Goal: Information Seeking & Learning: Compare options

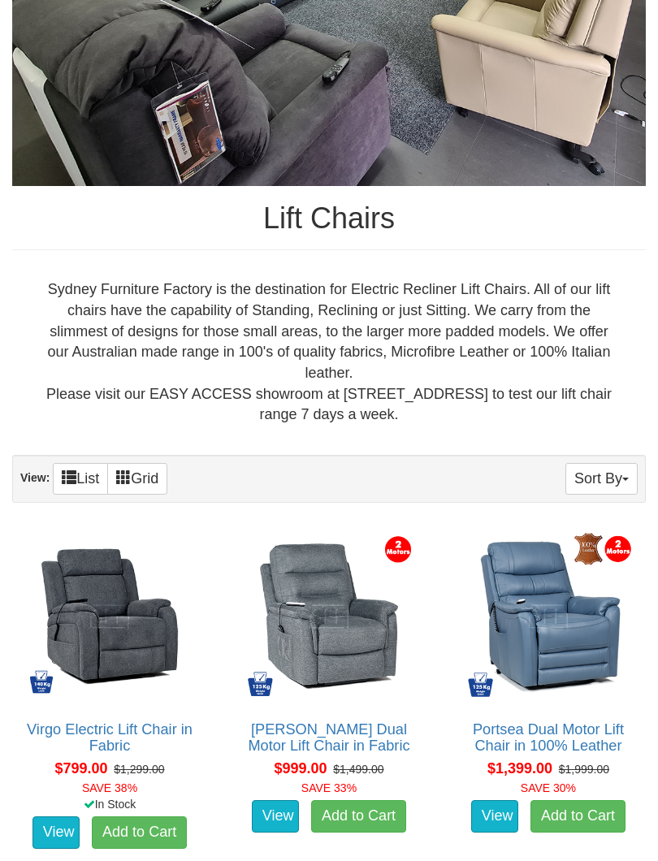
scroll to position [428, 0]
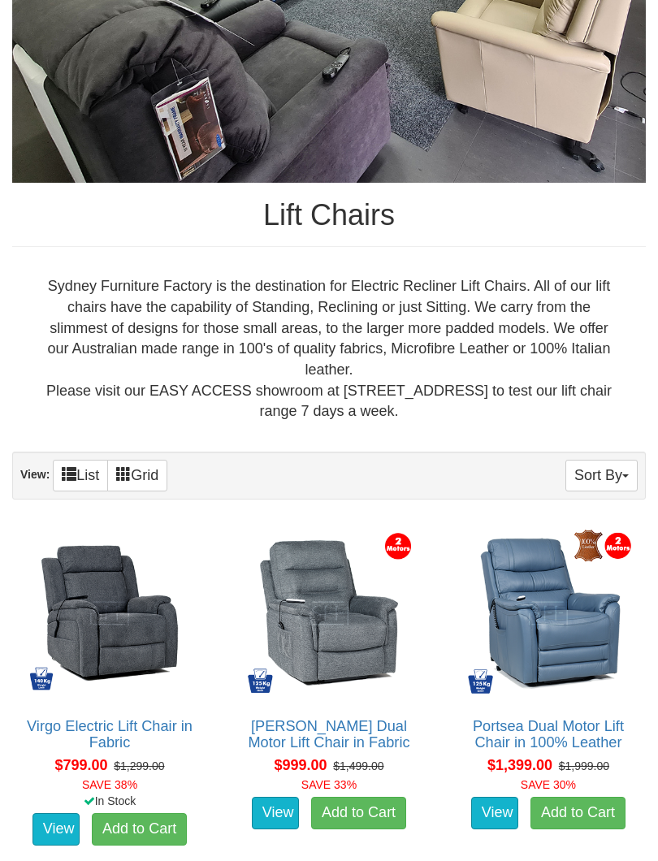
click at [388, 626] on img at bounding box center [329, 613] width 177 height 177
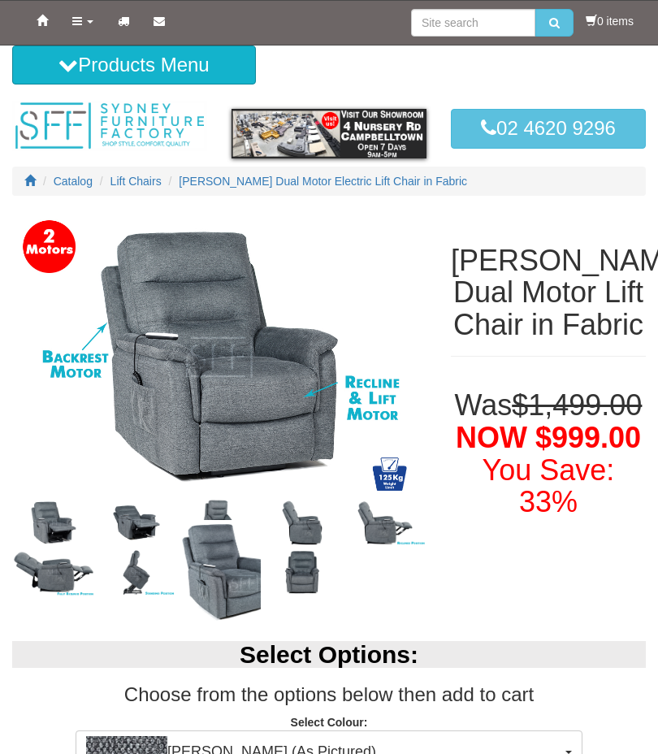
click at [539, 433] on h1 "Was $1,499.00 NOW $999.00 You Save: 33%" at bounding box center [548, 453] width 195 height 128
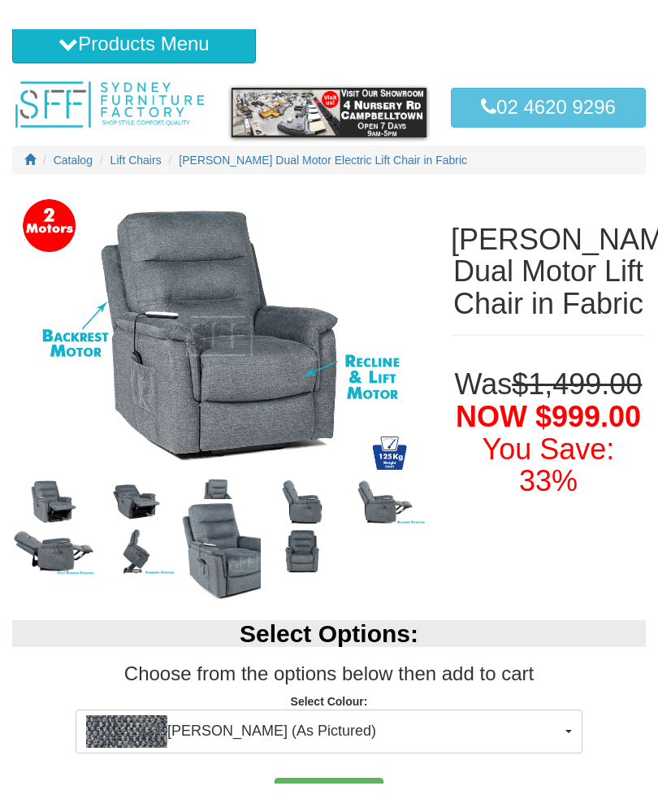
scroll to position [50, 0]
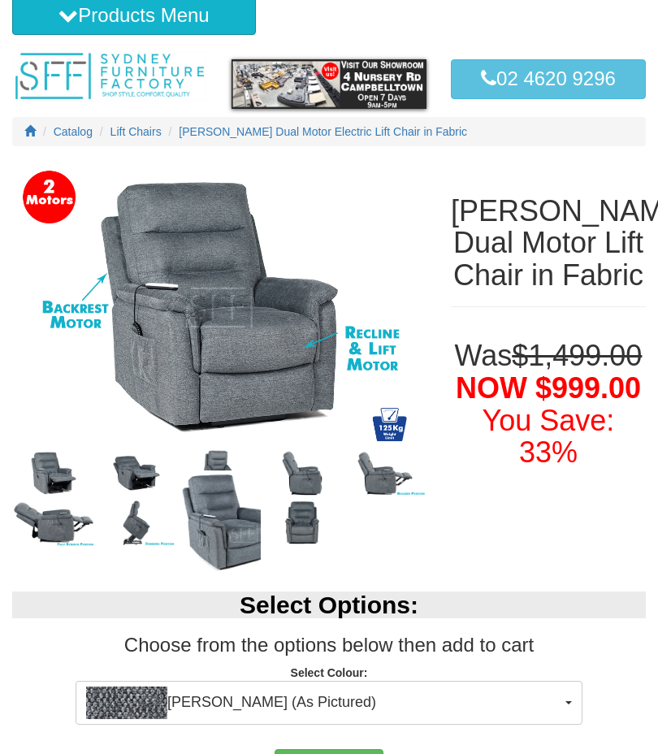
click at [406, 655] on h3 "Choose from the options below then add to cart" at bounding box center [329, 645] width 634 height 21
click at [459, 635] on h3 "Choose from the options below then add to cart" at bounding box center [329, 645] width 634 height 21
click at [508, 641] on h3 "Choose from the options below then add to cart" at bounding box center [329, 645] width 634 height 21
click at [522, 642] on h3 "Choose from the options below then add to cart" at bounding box center [329, 645] width 634 height 21
click at [462, 684] on button "[PERSON_NAME] (As Pictured)" at bounding box center [329, 703] width 507 height 44
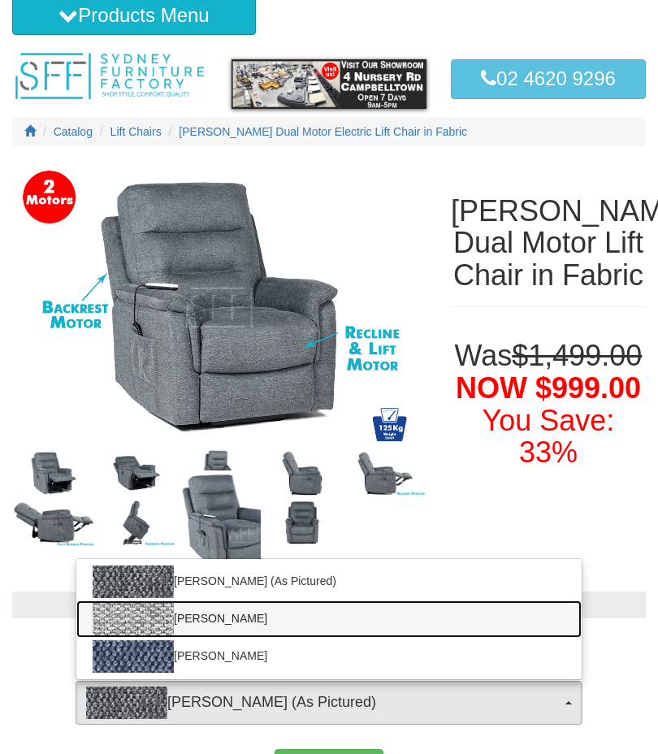
click at [279, 622] on link "[PERSON_NAME]" at bounding box center [328, 619] width 505 height 37
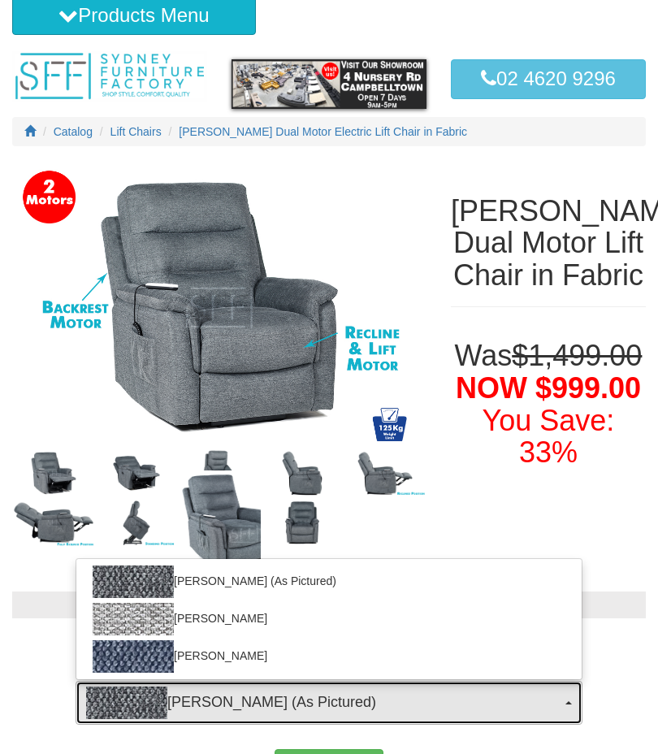
select select "2029"
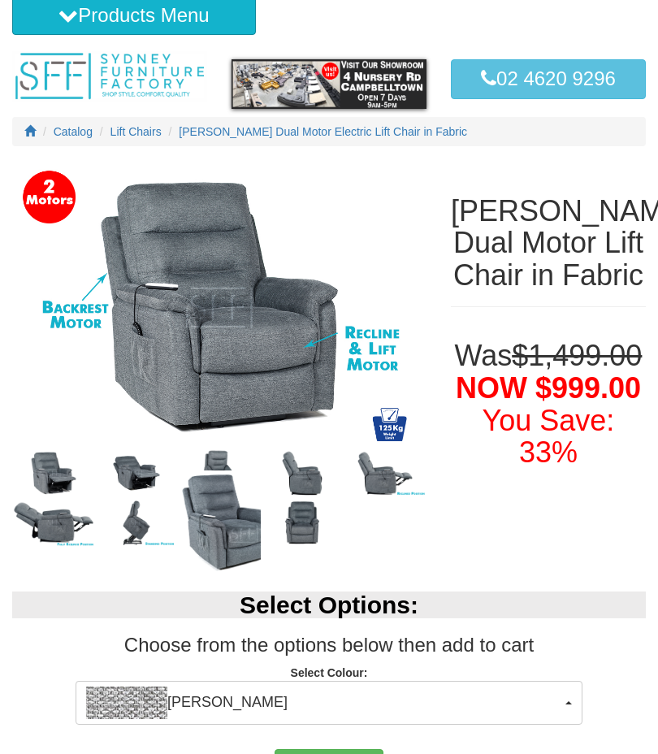
click at [523, 628] on div "Select Options: Choose from the options below then add to cart Select Colour: M…" at bounding box center [329, 653] width 658 height 157
click at [575, 700] on button "[PERSON_NAME]" at bounding box center [329, 703] width 507 height 44
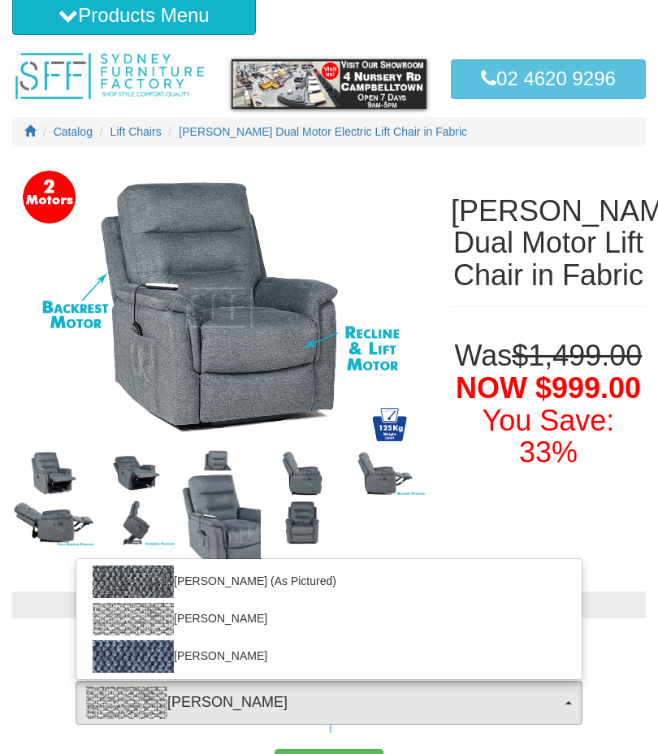
click at [617, 692] on div at bounding box center [329, 377] width 658 height 754
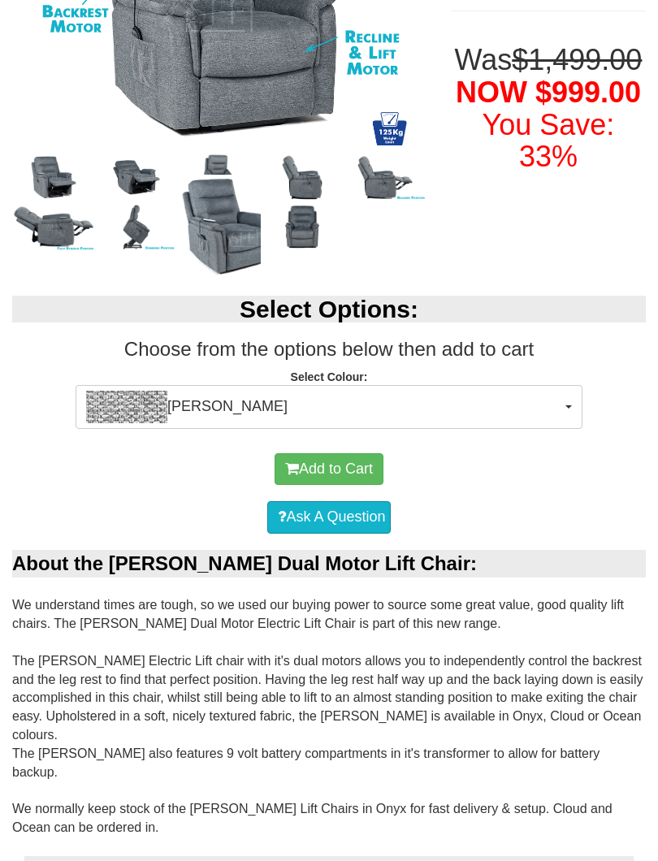
scroll to position [345, 0]
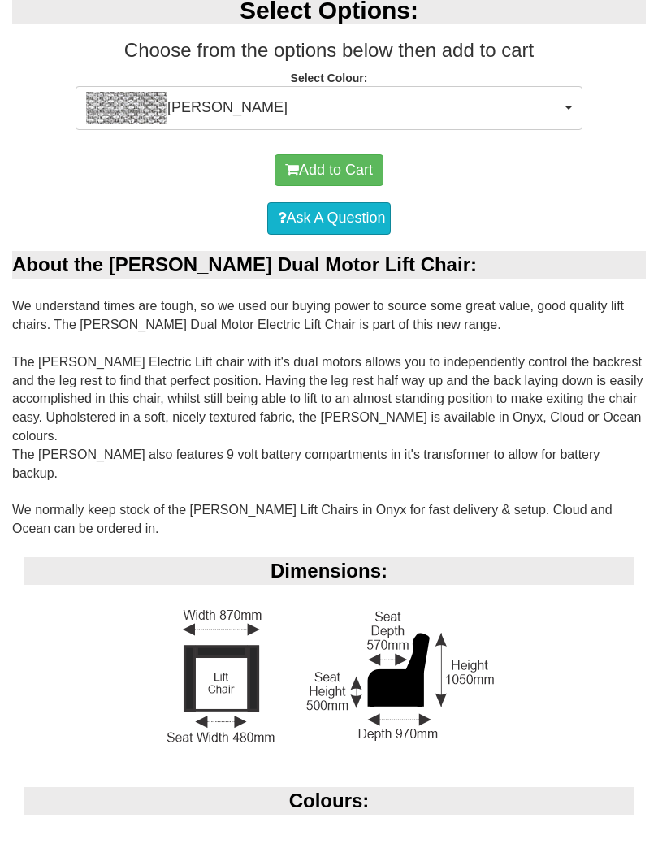
scroll to position [646, 0]
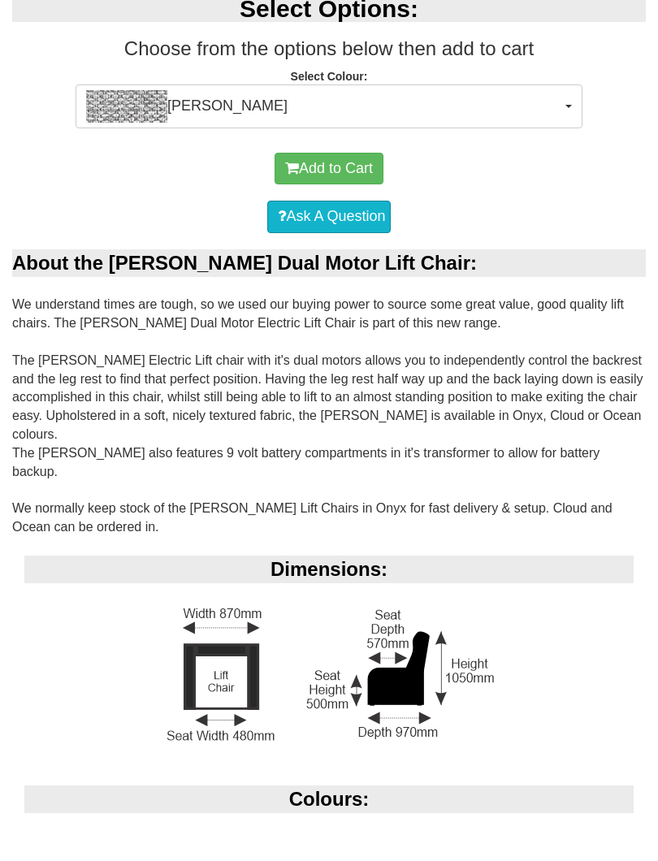
click at [470, 625] on img at bounding box center [329, 675] width 339 height 146
click at [518, 666] on div "Dimensions:" at bounding box center [329, 671] width 634 height 230
click at [514, 746] on div "Dimensions:" at bounding box center [329, 671] width 634 height 230
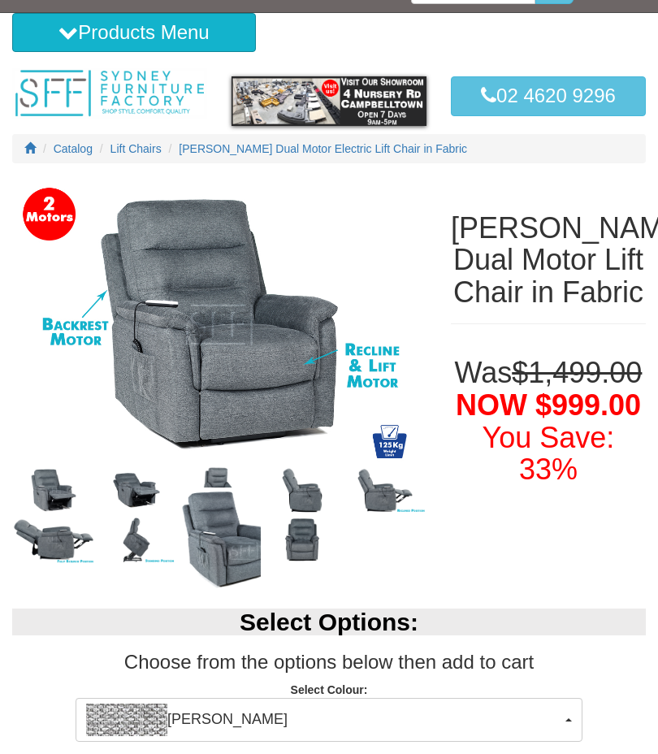
scroll to position [0, 0]
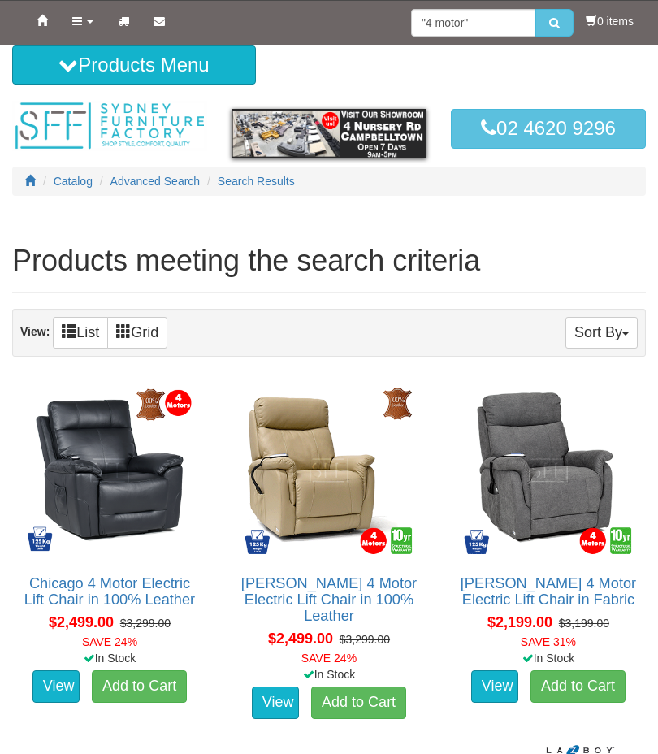
click at [587, 532] on img at bounding box center [548, 470] width 177 height 177
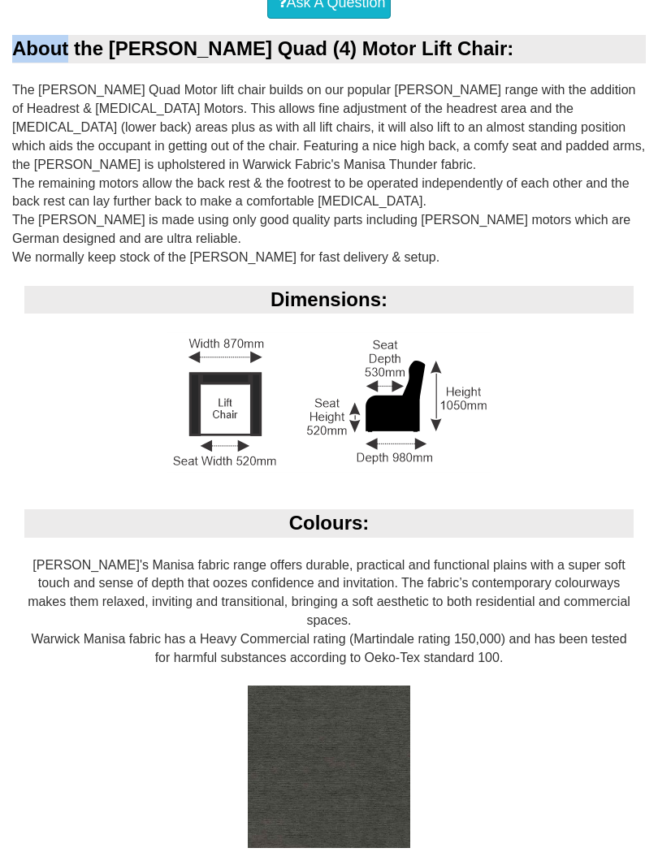
scroll to position [897, 0]
click at [656, 323] on div "About the Dalton Quad (4) Motor Lift Chair: The Dalton Quad Motor lift chair bu…" at bounding box center [329, 794] width 658 height 1519
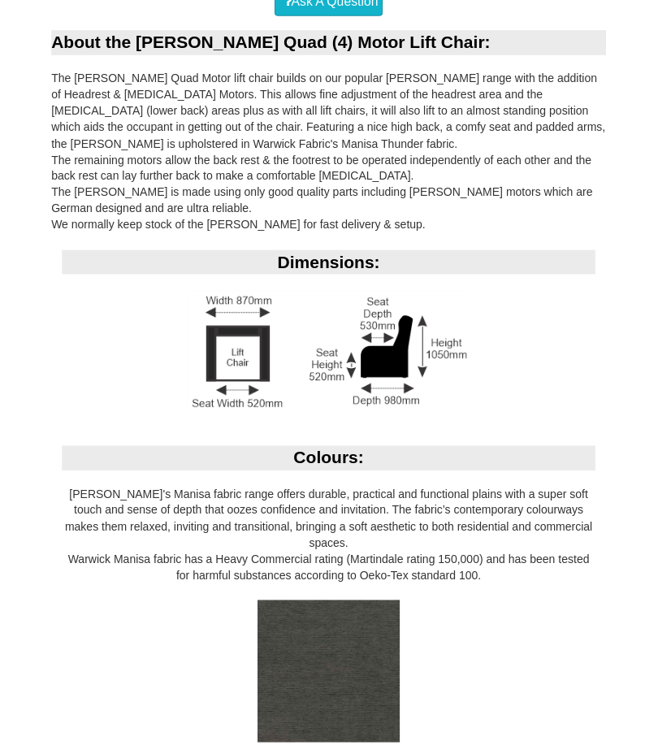
scroll to position [959, 0]
